Goal: Find specific page/section: Find specific page/section

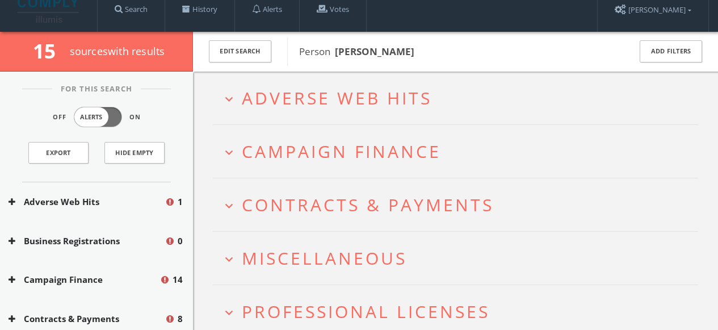
click at [294, 95] on span "Adverse Web Hits" at bounding box center [337, 97] width 190 height 23
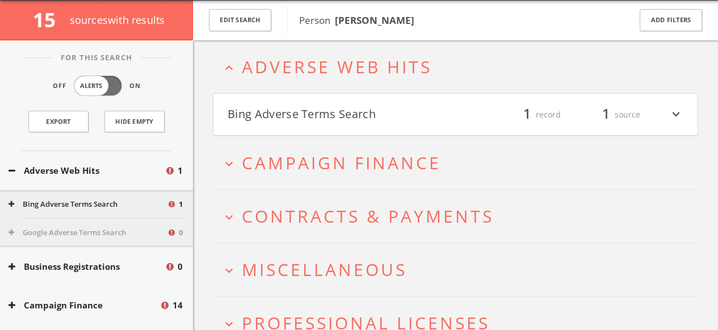
click at [273, 111] on button "Bing Adverse Terms Search" at bounding box center [342, 114] width 228 height 19
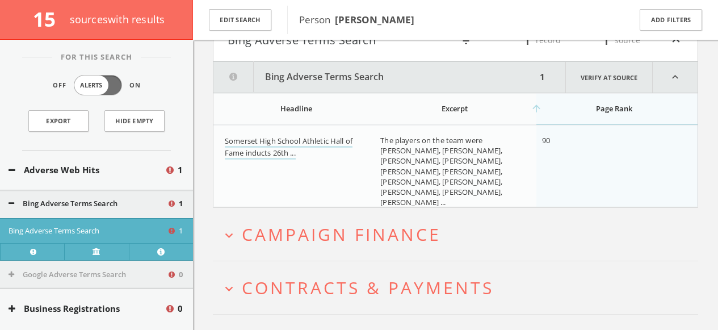
scroll to position [139, 0]
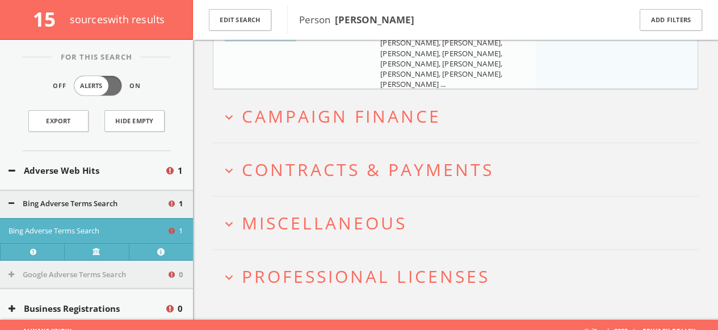
click at [273, 111] on span "Campaign Finance" at bounding box center [341, 115] width 199 height 23
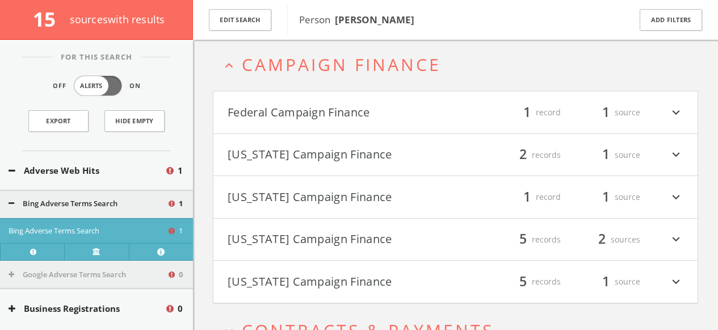
scroll to position [295, 0]
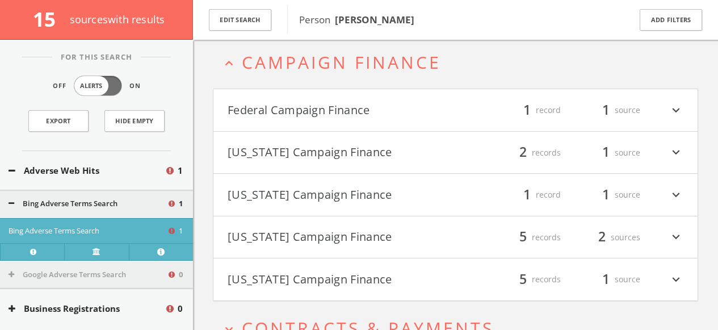
click at [291, 111] on button "Federal Campaign Finance" at bounding box center [342, 109] width 228 height 19
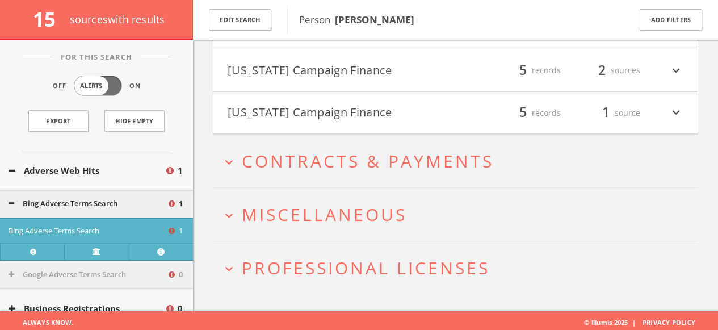
scroll to position [613, 0]
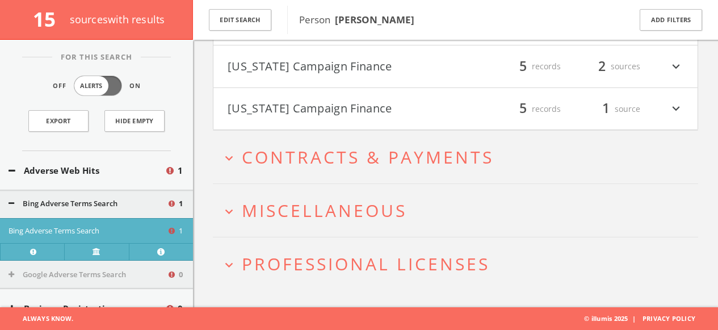
click at [290, 153] on span "Contracts & Payments" at bounding box center [368, 156] width 252 height 23
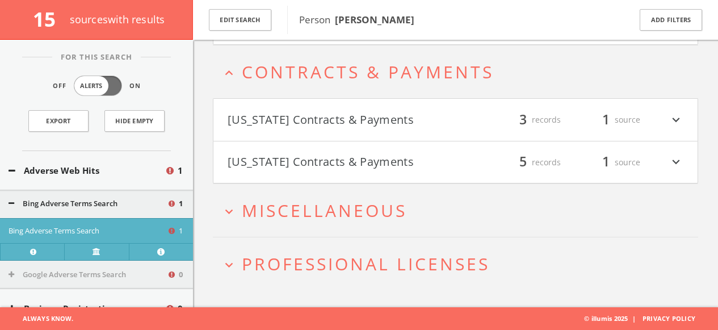
click at [286, 126] on button "[US_STATE] Contracts & Payments" at bounding box center [342, 119] width 228 height 19
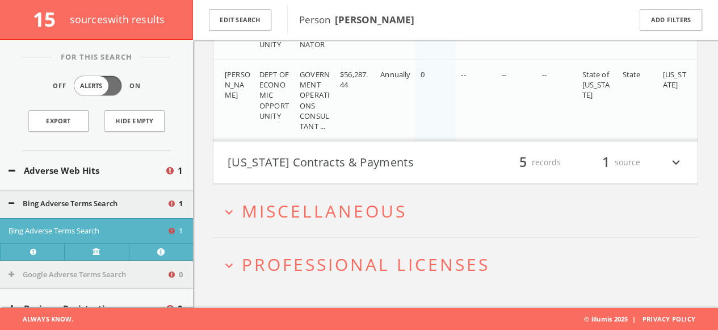
click at [287, 163] on button "[US_STATE] Contracts & Payments" at bounding box center [342, 162] width 228 height 19
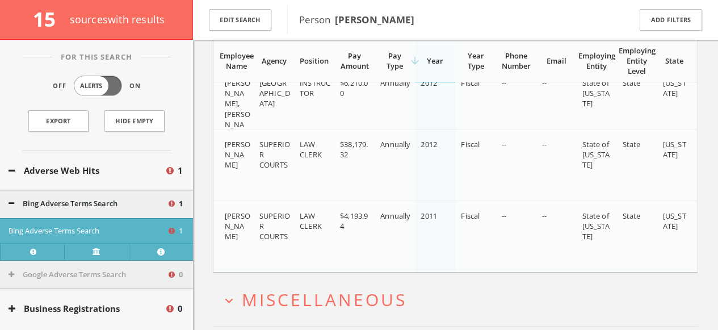
scroll to position [1432, 0]
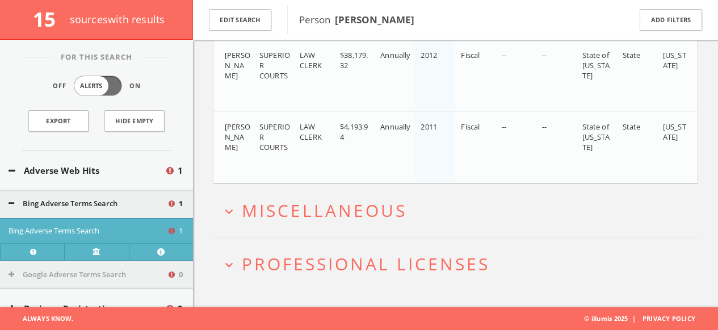
click at [286, 220] on span "Miscellaneous" at bounding box center [324, 210] width 165 height 23
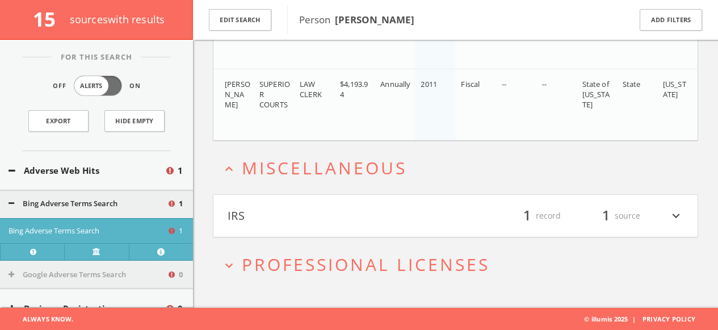
click at [244, 210] on button "IRS" at bounding box center [342, 215] width 228 height 19
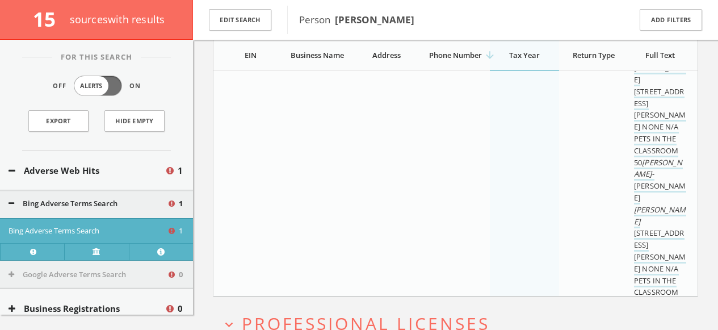
scroll to position [1830, 0]
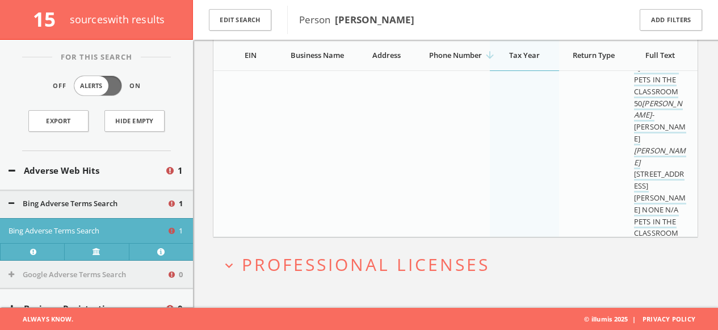
click at [276, 266] on span "Professional Licenses" at bounding box center [366, 264] width 248 height 23
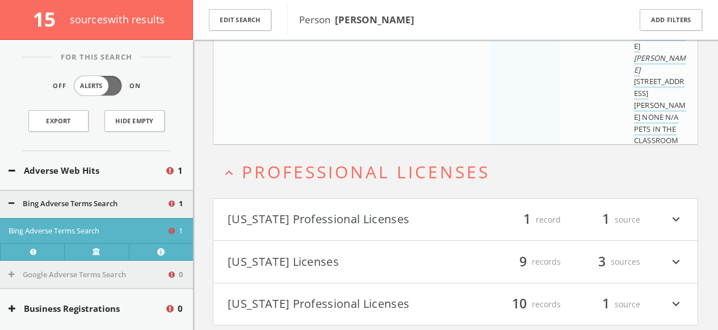
scroll to position [1958, 0]
